Goal: Transaction & Acquisition: Obtain resource

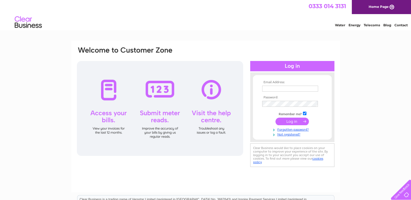
click at [282, 86] on input "text" at bounding box center [290, 89] width 56 height 6
type input "a.thomson882@btinternet.com"
click at [290, 123] on input "submit" at bounding box center [291, 122] width 33 height 8
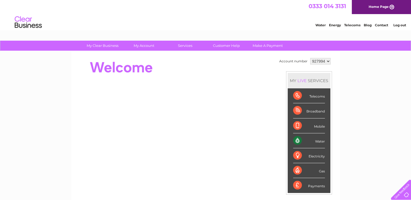
click at [327, 62] on select "927994 947688" at bounding box center [320, 61] width 20 height 7
select select "947688"
click at [310, 58] on select "927994 947688" at bounding box center [320, 61] width 20 height 7
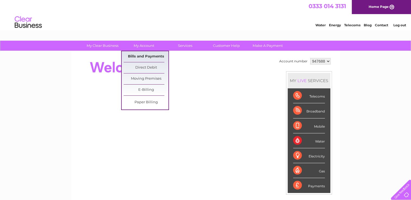
click at [142, 56] on link "Bills and Payments" at bounding box center [146, 56] width 45 height 11
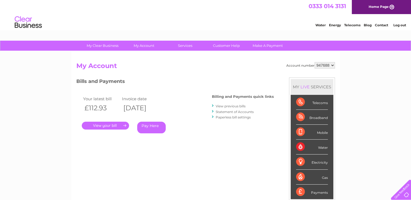
click at [234, 106] on link "View previous bills" at bounding box center [231, 106] width 30 height 4
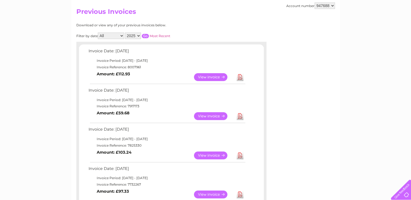
scroll to position [81, 0]
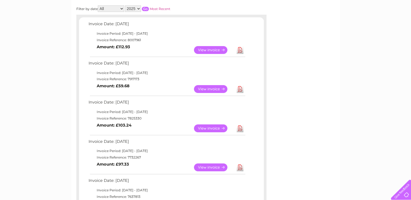
click at [241, 89] on link "Download" at bounding box center [239, 89] width 7 height 8
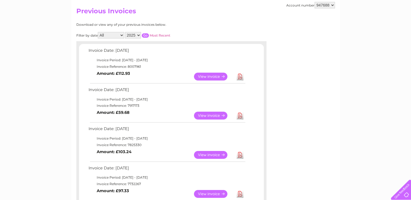
scroll to position [54, 0]
click at [238, 157] on link "Download" at bounding box center [239, 156] width 7 height 8
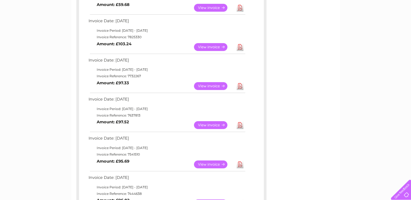
click at [240, 125] on link "Download" at bounding box center [239, 125] width 7 height 8
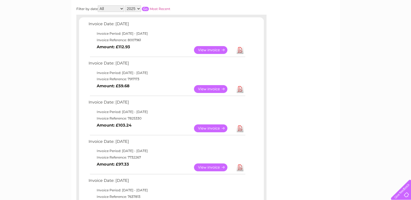
scroll to position [0, 0]
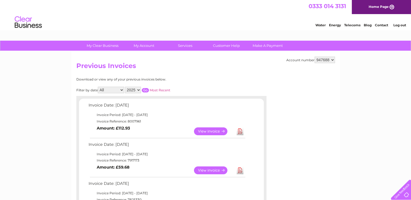
click at [404, 24] on link "Log out" at bounding box center [399, 25] width 13 height 4
